Goal: Navigation & Orientation: Find specific page/section

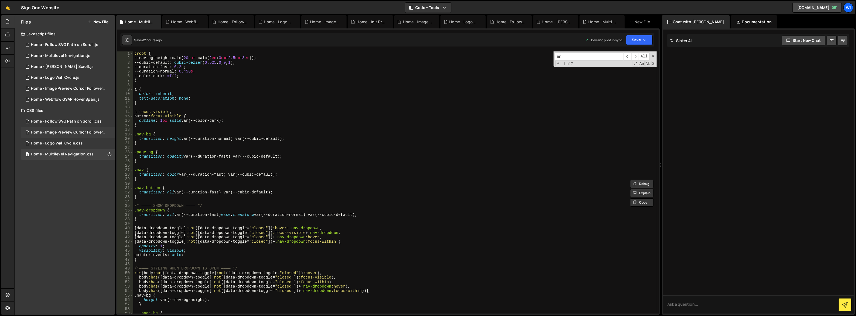
scroll to position [0, 7]
click at [72, 122] on div "Home - Follow SVG Path on Scroll.css" at bounding box center [66, 121] width 71 height 5
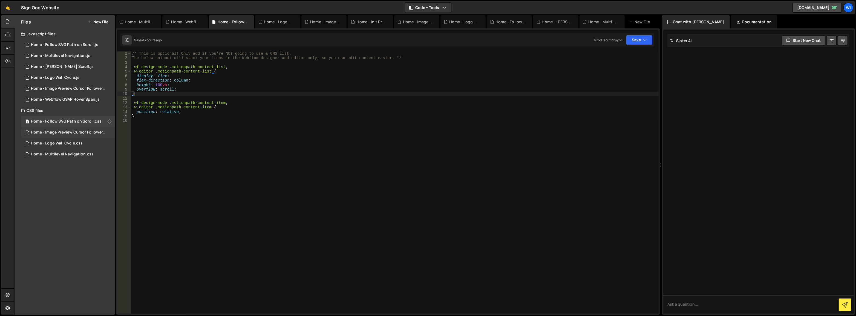
click at [71, 129] on div "1 Home - Image Preview Cursor Follower.css 0" at bounding box center [69, 132] width 96 height 11
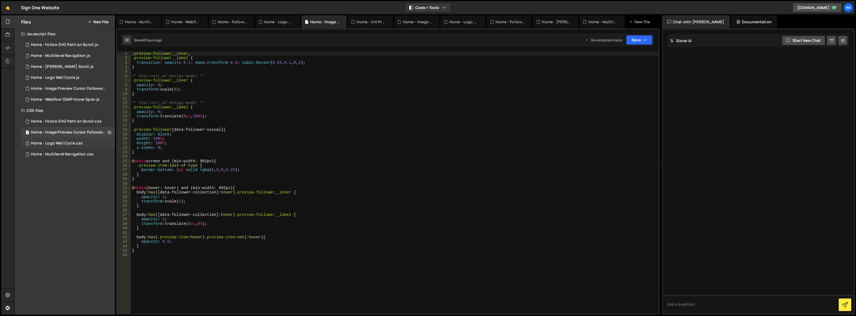
click at [60, 144] on div "Home - Logo Wall Cycle.css" at bounding box center [57, 143] width 52 height 5
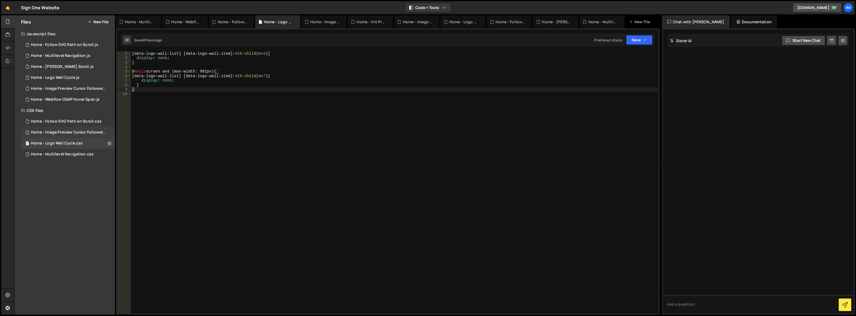
click at [62, 135] on div "1 Home - Image Preview Cursor Follower.css 0" at bounding box center [69, 132] width 96 height 11
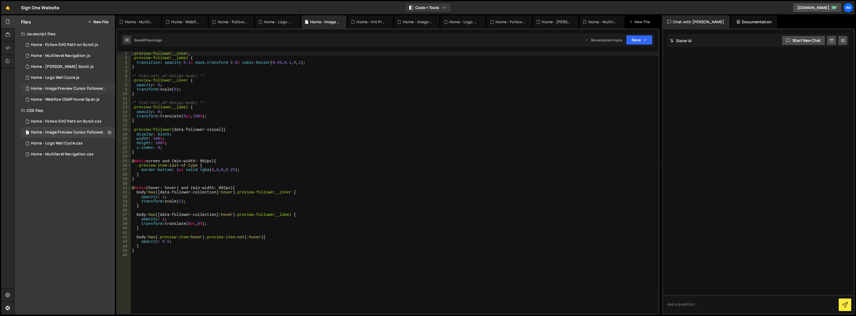
click at [52, 88] on div "Home - Image Preview Cursor Follower.js" at bounding box center [69, 88] width 76 height 5
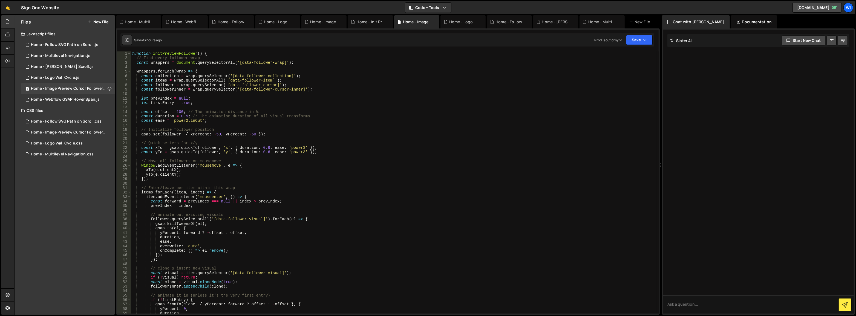
scroll to position [0, 0]
